Goal: Transaction & Acquisition: Download file/media

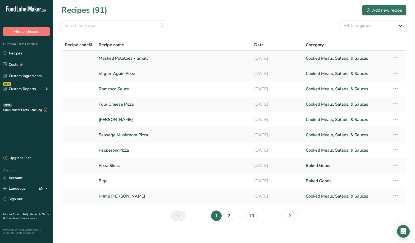
click at [145, 60] on link "Mashed Potatoes - Small" at bounding box center [173, 58] width 149 height 11
click at [396, 59] on icon at bounding box center [395, 58] width 6 height 10
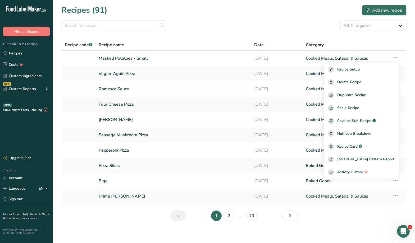
click at [278, 30] on div "All Categories Baked Goods [GEOGRAPHIC_DATA] Confectionery Cooked Meals, Salads…" at bounding box center [233, 25] width 345 height 11
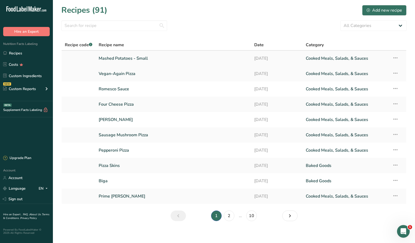
click at [144, 59] on link "Mashed Potatoes - Small" at bounding box center [173, 58] width 149 height 11
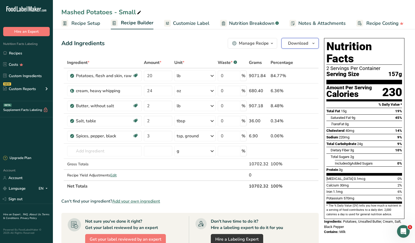
click at [315, 44] on icon "button" at bounding box center [313, 43] width 4 height 7
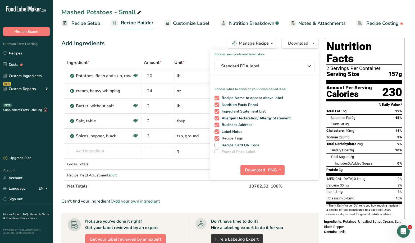
click at [218, 139] on span at bounding box center [216, 138] width 5 height 5
click at [218, 139] on input "Recipe Tags" at bounding box center [215, 138] width 3 height 3
checkbox input "false"
click at [218, 130] on span at bounding box center [216, 132] width 5 height 5
click at [218, 130] on input "Label Notes" at bounding box center [215, 131] width 3 height 3
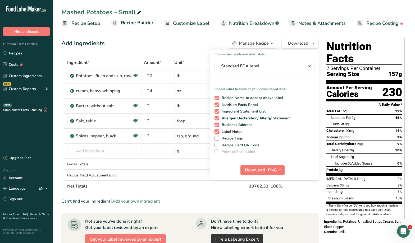
checkbox input "false"
click at [218, 124] on span at bounding box center [216, 125] width 5 height 5
click at [218, 124] on input "Business Address" at bounding box center [215, 124] width 3 height 3
checkbox input "false"
click at [279, 169] on icon "button" at bounding box center [280, 170] width 4 height 7
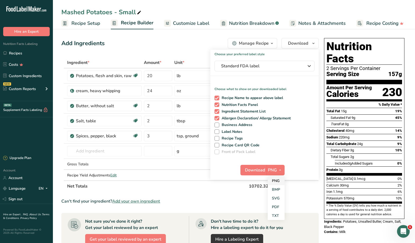
click at [276, 181] on link "PNG" at bounding box center [275, 181] width 17 height 9
click at [260, 170] on span "Download" at bounding box center [255, 170] width 20 height 6
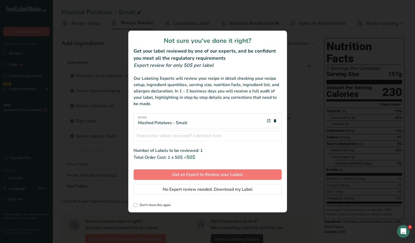
click at [135, 205] on span "review labels modal" at bounding box center [135, 205] width 4 height 4
click at [135, 205] on input "Don't show this again" at bounding box center [134, 205] width 3 height 3
checkbox input "true"
click at [213, 191] on span "No Expert review needed. Download my Label" at bounding box center [208, 189] width 90 height 6
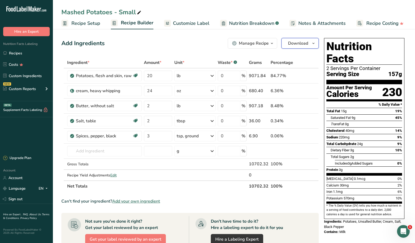
click at [309, 43] on button "Download" at bounding box center [299, 43] width 37 height 11
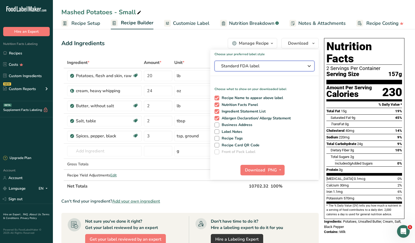
click at [294, 65] on span "Standard FDA label" at bounding box center [260, 66] width 79 height 6
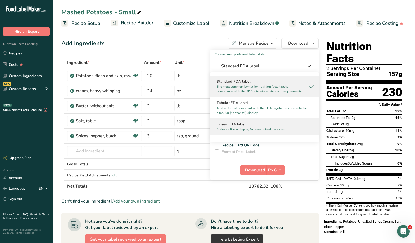
click at [268, 127] on p "A simple linear display for small sized packages." at bounding box center [261, 129] width 91 height 5
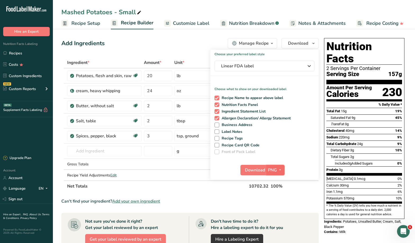
click at [267, 169] on button "PNG" at bounding box center [275, 170] width 18 height 11
click at [275, 179] on link "PNG" at bounding box center [275, 181] width 17 height 9
click at [255, 170] on span "Download" at bounding box center [255, 170] width 20 height 6
